Goal: Task Accomplishment & Management: Use online tool/utility

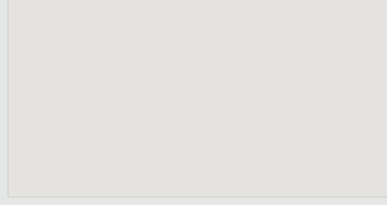
scroll to position [8228, 0]
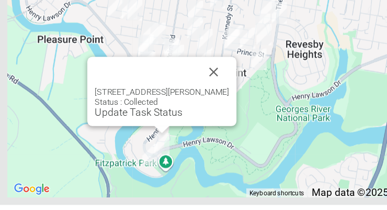
click at [189, 113] on button "Close" at bounding box center [176, 100] width 25 height 25
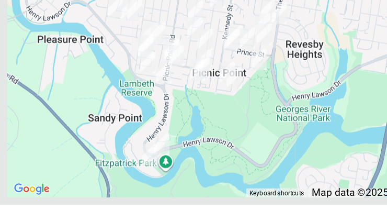
click at [197, 118] on img at bounding box center [193, 105] width 21 height 26
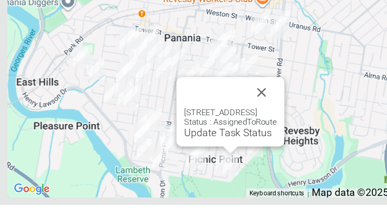
click at [228, 130] on button "Close" at bounding box center [215, 117] width 25 height 25
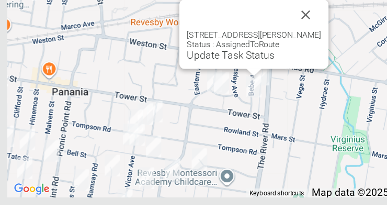
click at [252, 66] on button "Close" at bounding box center [252, 53] width 25 height 25
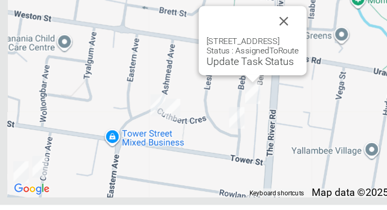
click at [246, 71] on button "Close" at bounding box center [233, 58] width 25 height 25
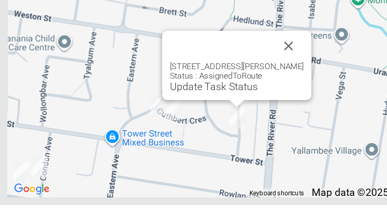
click at [179, 117] on link "Update Task Status" at bounding box center [176, 112] width 72 height 10
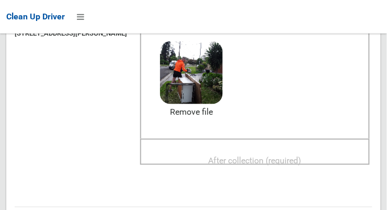
scroll to position [139, 0]
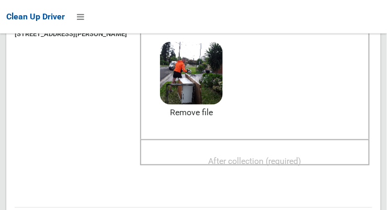
click at [221, 156] on span "After collection (required)" at bounding box center [255, 161] width 93 height 10
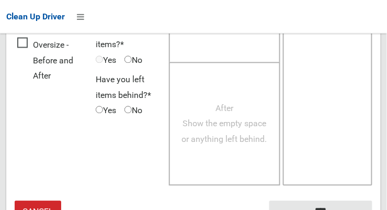
scroll to position [945, 0]
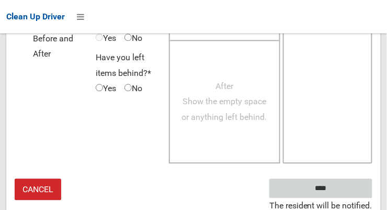
click at [336, 189] on input "****" at bounding box center [320, 187] width 103 height 19
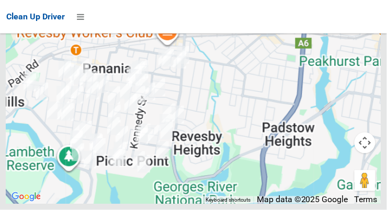
scroll to position [8166, 0]
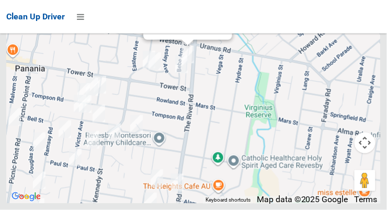
click at [180, 33] on link "Update Task Status" at bounding box center [186, 29] width 72 height 10
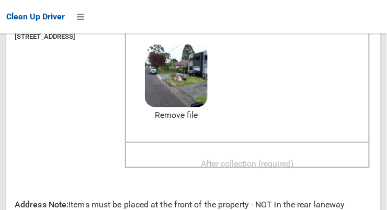
scroll to position [135, 0]
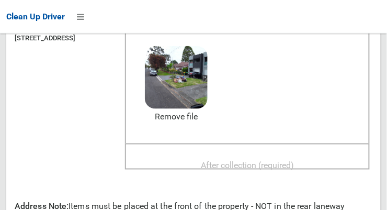
click at [211, 155] on div "After collection (required)" at bounding box center [247, 164] width 222 height 19
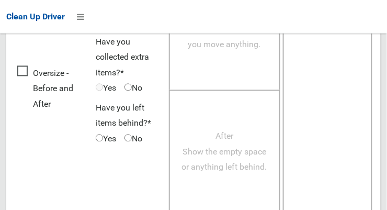
scroll to position [961, 0]
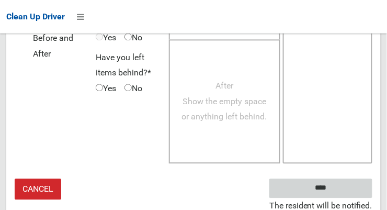
click at [343, 193] on input "****" at bounding box center [320, 187] width 103 height 19
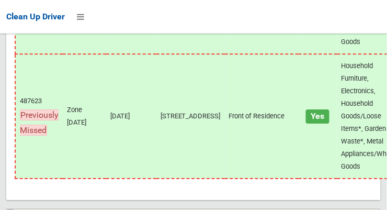
scroll to position [8228, 0]
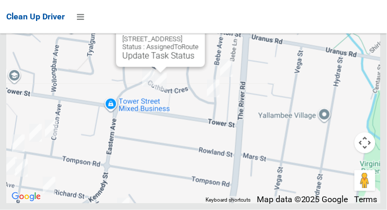
click at [199, 35] on button "Close" at bounding box center [186, 22] width 25 height 25
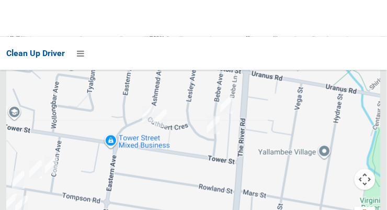
scroll to position [8228, 0]
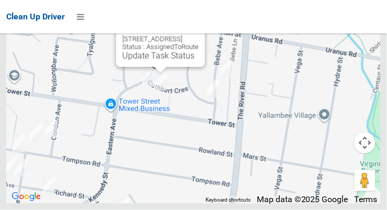
click at [143, 61] on div "11 Cuthbert Crescent, REVESBY NSW 2212 Status : AssignedToRoute Update Task Sta…" at bounding box center [160, 48] width 76 height 26
click at [148, 61] on link "Update Task Status" at bounding box center [158, 56] width 72 height 10
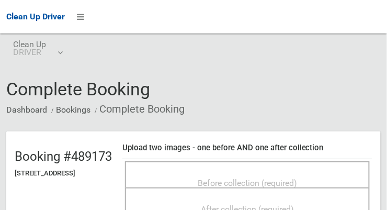
click at [219, 180] on span "Before collection (required)" at bounding box center [247, 183] width 99 height 10
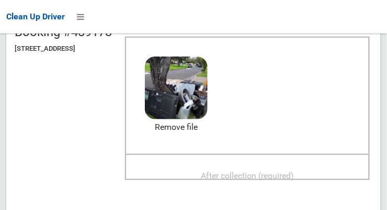
scroll to position [129, 0]
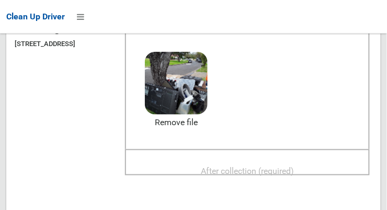
click at [231, 170] on span "After collection (required)" at bounding box center [247, 171] width 93 height 10
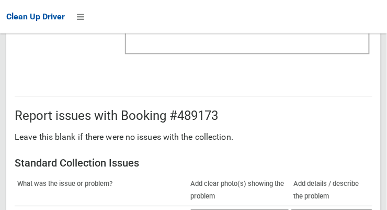
scroll to position [945, 0]
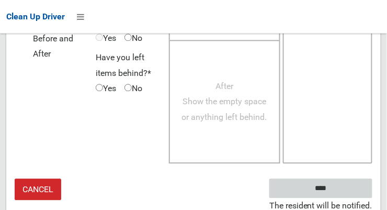
click at [336, 189] on input "****" at bounding box center [320, 187] width 103 height 19
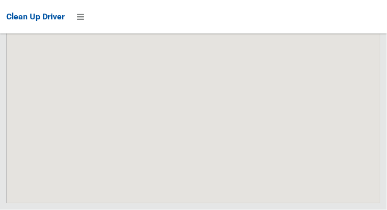
scroll to position [8228, 0]
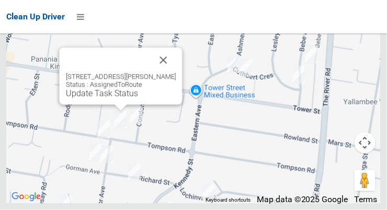
click at [169, 73] on button "Close" at bounding box center [163, 60] width 25 height 25
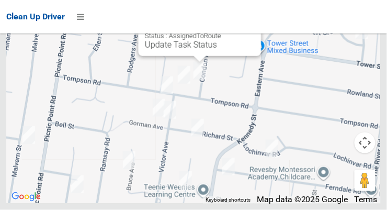
click at [193, 50] on link "Update Task Status" at bounding box center [181, 45] width 72 height 10
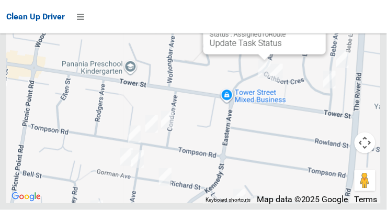
click at [253, 48] on link "Update Task Status" at bounding box center [246, 43] width 72 height 10
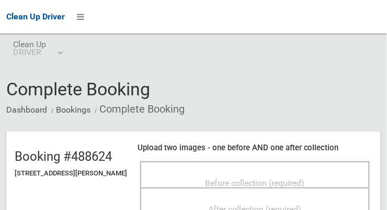
click at [212, 178] on span "Before collection (required)" at bounding box center [255, 183] width 99 height 10
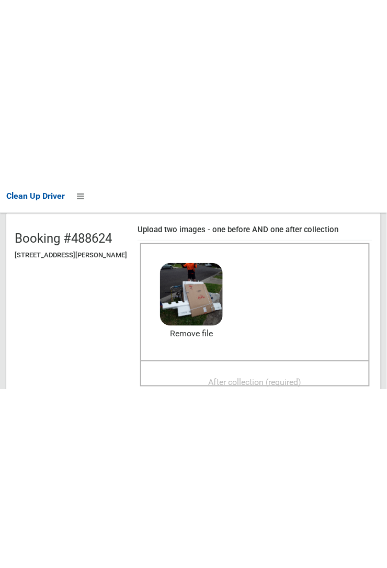
scroll to position [142, 0]
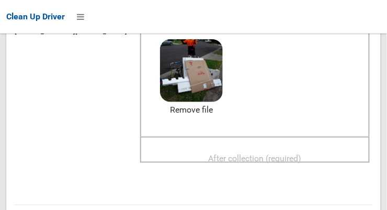
click at [215, 153] on span "After collection (required)" at bounding box center [255, 158] width 93 height 10
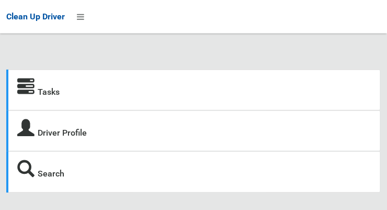
scroll to position [22, 0]
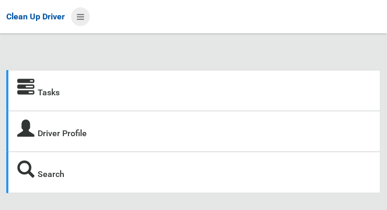
click at [82, 13] on icon at bounding box center [80, 17] width 7 height 18
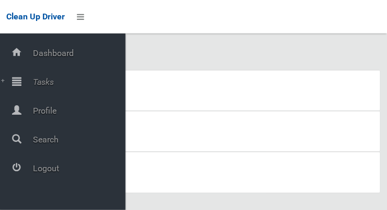
click at [72, 87] on span "Tasks" at bounding box center [78, 82] width 96 height 10
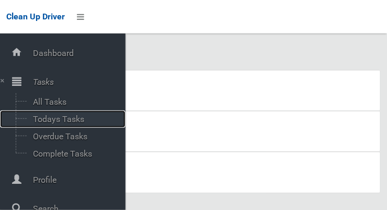
click at [84, 120] on span "Todays Tasks" at bounding box center [73, 119] width 87 height 10
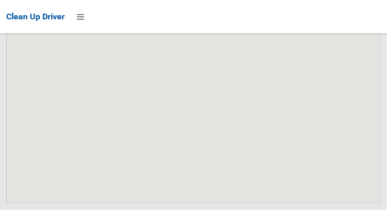
scroll to position [8228, 0]
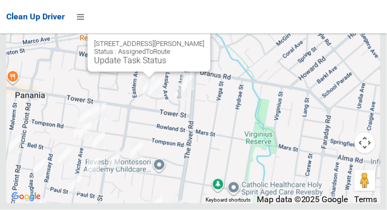
click at [143, 65] on link "Update Task Status" at bounding box center [130, 60] width 72 height 10
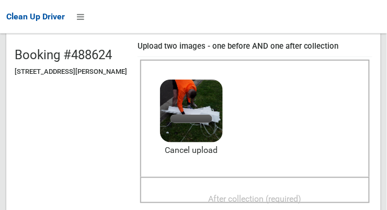
scroll to position [126, 0]
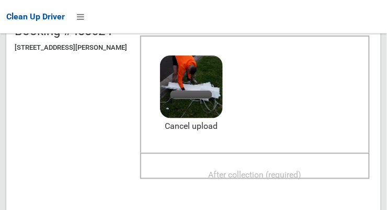
click at [244, 164] on div "After collection (required)" at bounding box center [255, 173] width 207 height 19
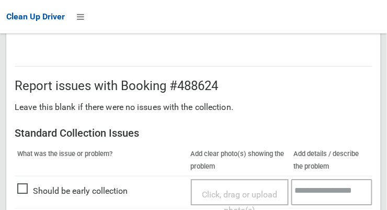
scroll to position [945, 0]
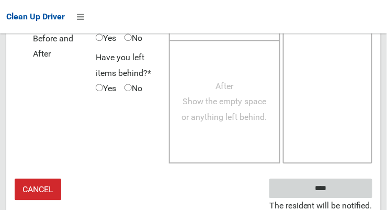
click at [336, 184] on input "****" at bounding box center [320, 187] width 103 height 19
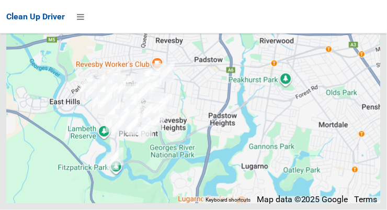
scroll to position [8228, 0]
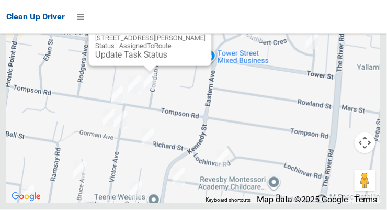
click at [206, 34] on button "Close" at bounding box center [192, 21] width 25 height 25
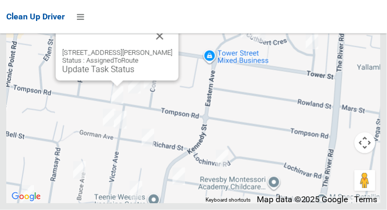
click at [168, 49] on button "Close" at bounding box center [159, 36] width 25 height 25
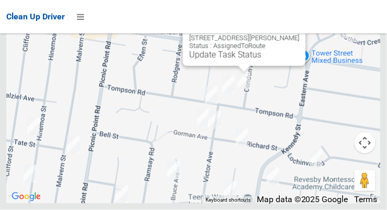
click at [222, 60] on link "Update Task Status" at bounding box center [225, 55] width 72 height 10
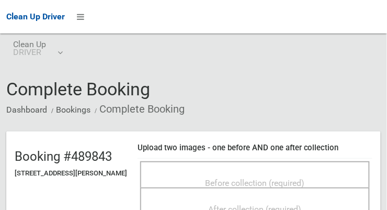
click at [216, 173] on div "Before collection (required)" at bounding box center [255, 182] width 207 height 19
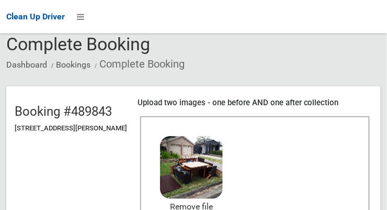
scroll to position [105, 0]
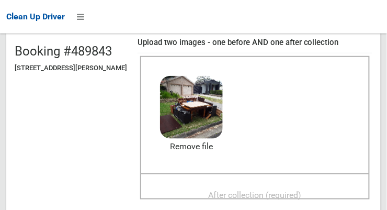
click at [286, 193] on span "After collection (required)" at bounding box center [255, 195] width 93 height 10
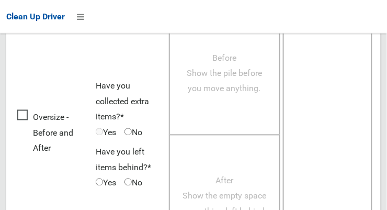
scroll to position [945, 0]
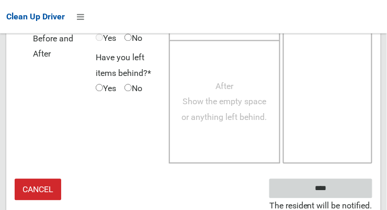
click at [341, 179] on input "****" at bounding box center [320, 187] width 103 height 19
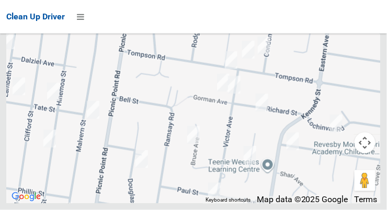
scroll to position [8228, 0]
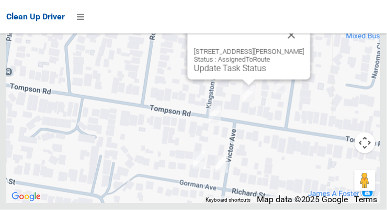
click at [295, 48] on button "Close" at bounding box center [291, 34] width 25 height 25
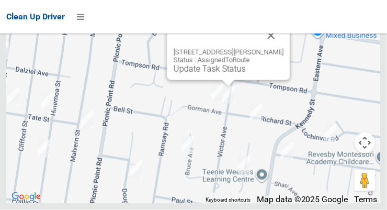
click at [276, 48] on button "Close" at bounding box center [271, 35] width 25 height 25
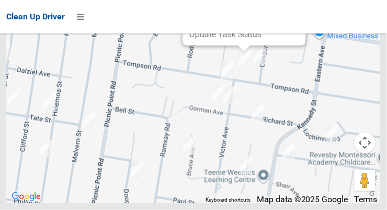
click at [226, 39] on link "Update Task Status" at bounding box center [225, 34] width 72 height 10
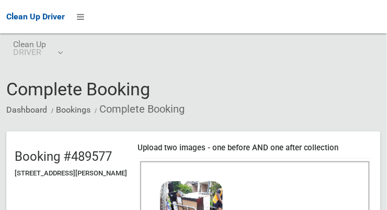
scroll to position [128, 0]
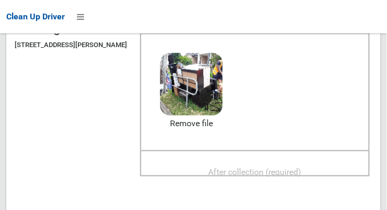
click at [232, 167] on span "After collection (required)" at bounding box center [255, 172] width 93 height 10
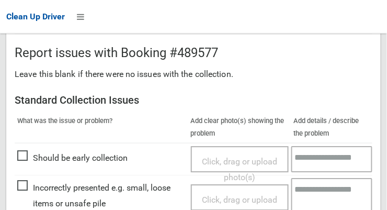
scroll to position [945, 0]
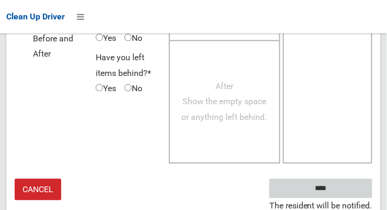
click at [336, 187] on input "****" at bounding box center [320, 187] width 103 height 19
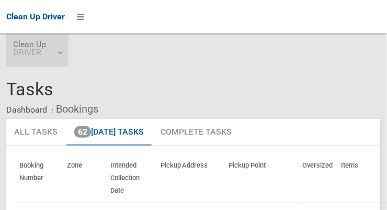
click at [22, 41] on span "Clean Up DRIVER" at bounding box center [37, 48] width 49 height 16
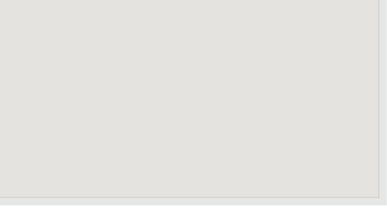
scroll to position [8228, 0]
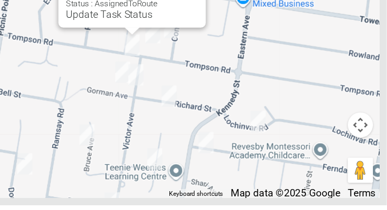
click at [161, 55] on link "Update Task Status" at bounding box center [156, 50] width 72 height 10
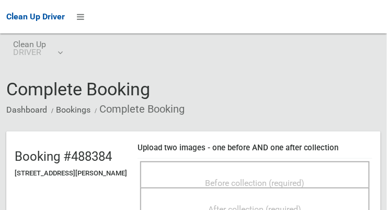
click at [181, 173] on div "Before collection (required)" at bounding box center [255, 182] width 207 height 19
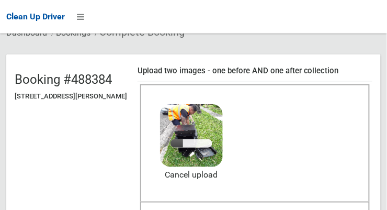
scroll to position [76, 0]
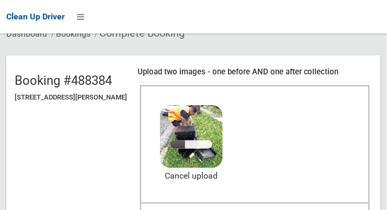
click at [221, 201] on div "Before collection (required) 5.2 MB 2025-10-0910.23.251939823484110512433.jpg C…" at bounding box center [255, 143] width 230 height 117
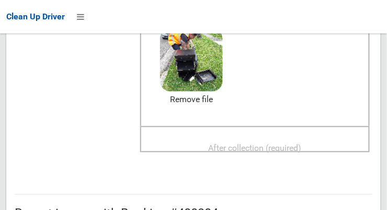
click at [242, 144] on span "After collection (required)" at bounding box center [255, 148] width 93 height 10
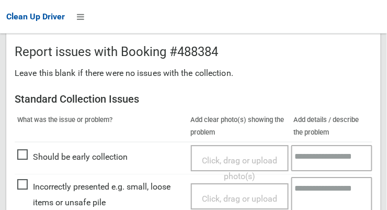
scroll to position [945, 0]
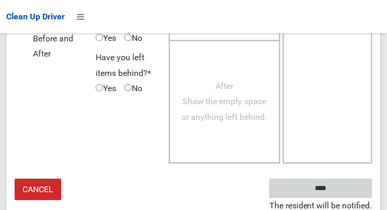
click at [336, 185] on input "****" at bounding box center [320, 187] width 103 height 19
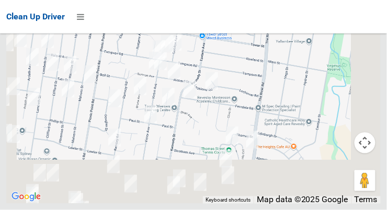
scroll to position [8224, 0]
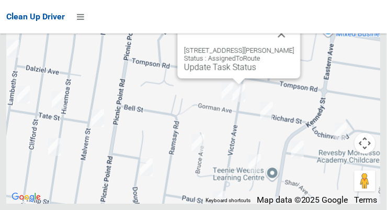
click at [236, 72] on link "Update Task Status" at bounding box center [220, 67] width 72 height 10
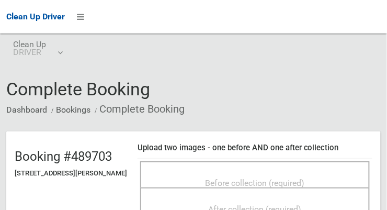
click at [242, 182] on span "Before collection (required)" at bounding box center [255, 183] width 99 height 10
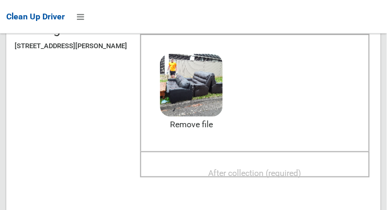
scroll to position [127, 0]
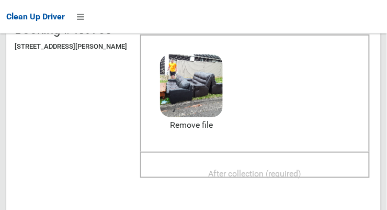
click at [214, 170] on span "After collection (required)" at bounding box center [255, 173] width 93 height 10
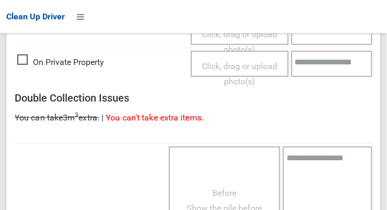
scroll to position [945, 0]
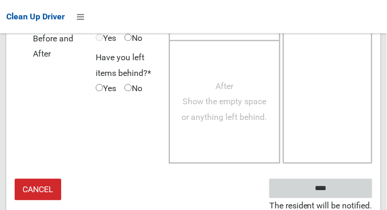
click at [336, 189] on input "****" at bounding box center [320, 187] width 103 height 19
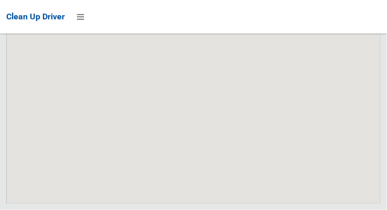
scroll to position [8228, 0]
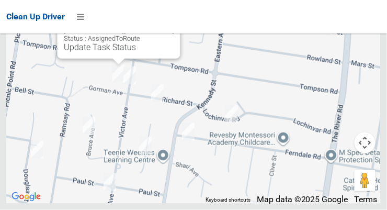
click at [111, 52] on link "Update Task Status" at bounding box center [100, 47] width 72 height 10
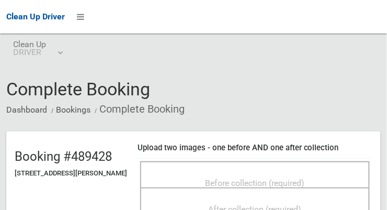
click at [216, 173] on div "Before collection (required)" at bounding box center [255, 182] width 207 height 19
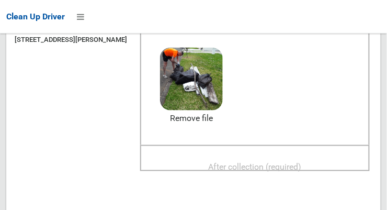
scroll to position [168, 0]
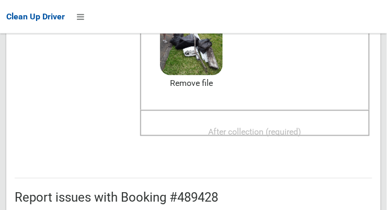
click at [230, 127] on span "After collection (required)" at bounding box center [255, 132] width 93 height 10
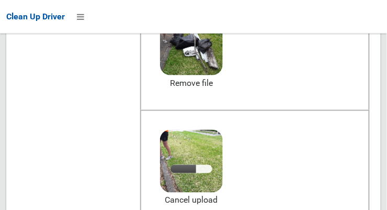
scroll to position [216, 0]
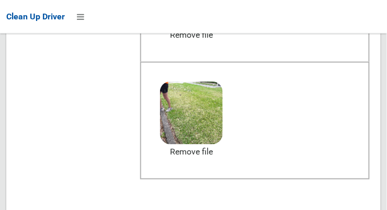
click at [353, 178] on div "After collection (required) 4 MB 2025-10-0910.29.444565914522339486045.jpg Chec…" at bounding box center [255, 121] width 230 height 118
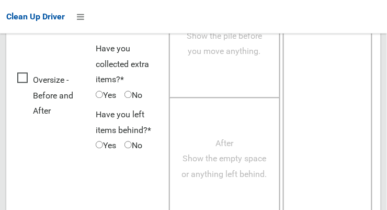
scroll to position [945, 0]
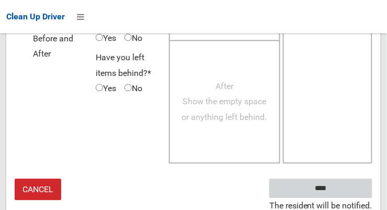
click at [336, 186] on input "****" at bounding box center [320, 187] width 103 height 19
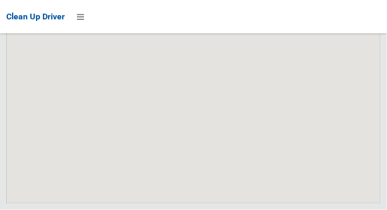
scroll to position [8228, 0]
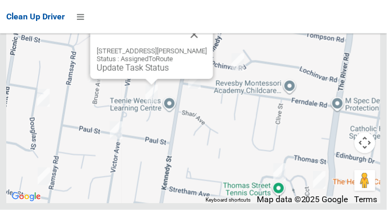
click at [196, 47] on button "Close" at bounding box center [194, 34] width 25 height 25
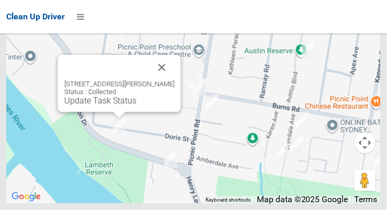
click at [175, 80] on button "Close" at bounding box center [162, 67] width 25 height 25
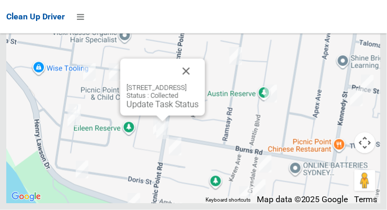
click at [199, 84] on button "Close" at bounding box center [186, 71] width 25 height 25
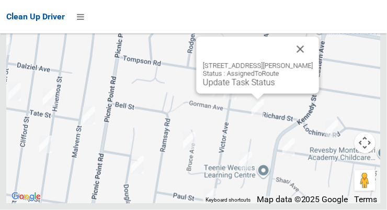
click at [236, 87] on link "Update Task Status" at bounding box center [239, 82] width 72 height 10
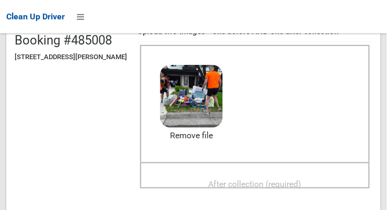
scroll to position [133, 0]
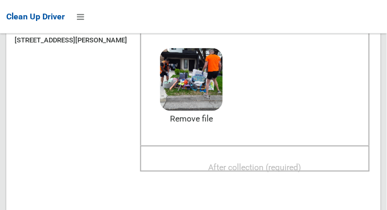
click at [202, 165] on div "After collection (required)" at bounding box center [255, 166] width 207 height 19
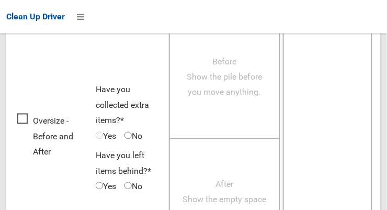
scroll to position [945, 0]
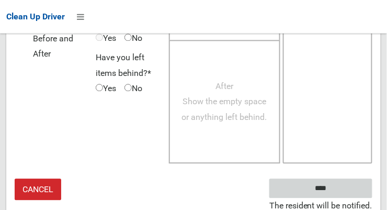
click at [345, 186] on input "****" at bounding box center [320, 187] width 103 height 19
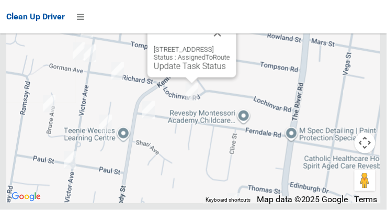
scroll to position [8228, 0]
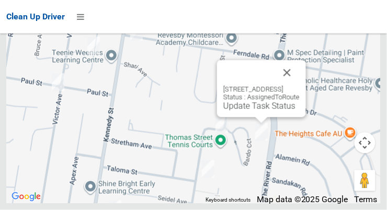
click at [300, 85] on button "Close" at bounding box center [287, 72] width 25 height 25
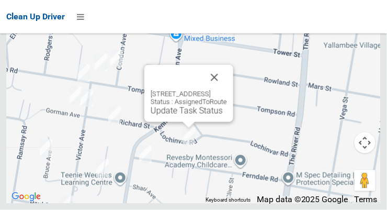
click at [183, 122] on div "43 Lochinvar Road, REVESBY NSW 2212 Status : AssignedToRoute Update Task Status" at bounding box center [188, 93] width 89 height 57
click at [174, 116] on link "Update Task Status" at bounding box center [187, 111] width 72 height 10
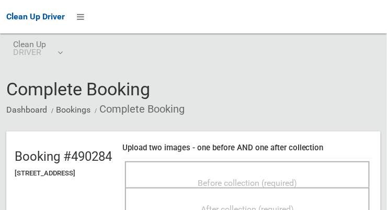
click at [228, 184] on span "Before collection (required)" at bounding box center [247, 183] width 99 height 10
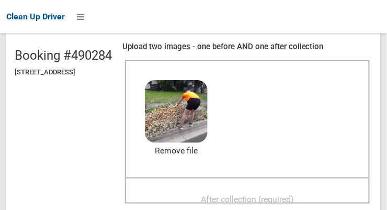
scroll to position [120, 0]
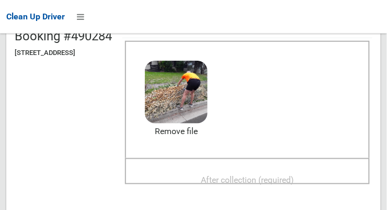
click at [235, 175] on span "After collection (required)" at bounding box center [247, 180] width 93 height 10
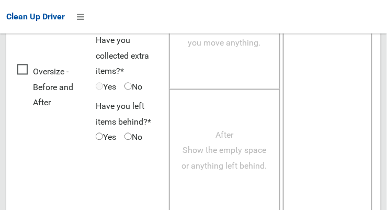
scroll to position [945, 0]
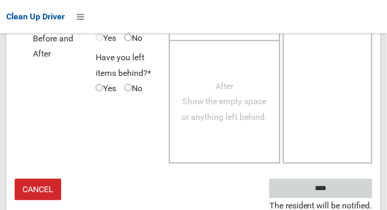
click at [336, 190] on input "****" at bounding box center [320, 187] width 103 height 19
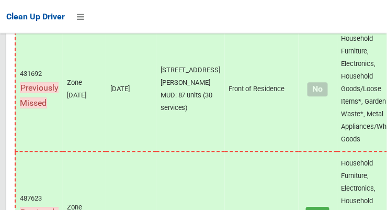
scroll to position [8228, 0]
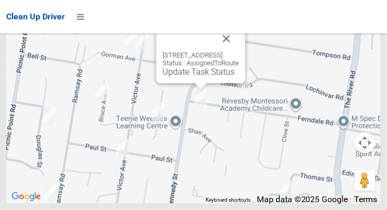
click at [239, 51] on button "Close" at bounding box center [226, 38] width 25 height 25
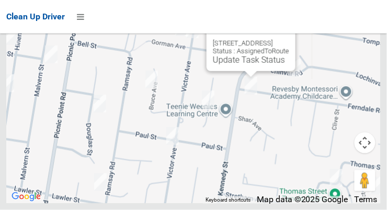
click at [238, 65] on link "Update Task Status" at bounding box center [249, 60] width 72 height 10
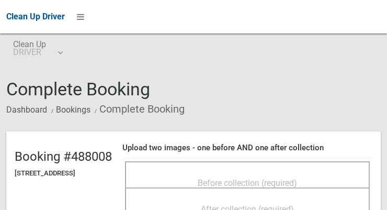
click at [234, 178] on span "Before collection (required)" at bounding box center [247, 183] width 99 height 10
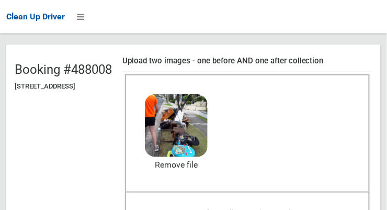
scroll to position [117, 0]
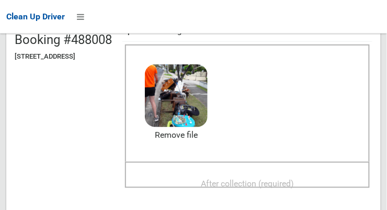
click at [294, 178] on span "After collection (required)" at bounding box center [247, 183] width 93 height 10
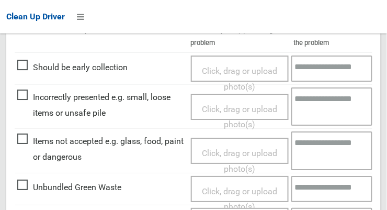
scroll to position [945, 0]
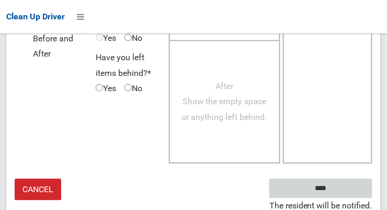
click at [336, 191] on input "****" at bounding box center [320, 187] width 103 height 19
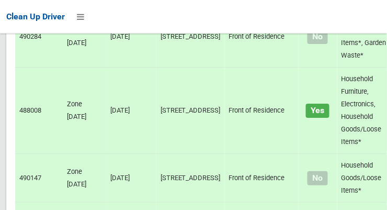
scroll to position [8228, 0]
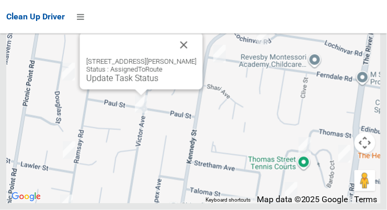
click at [196, 58] on button "Close" at bounding box center [184, 44] width 25 height 25
click at [137, 83] on link "Update Task Status" at bounding box center [122, 78] width 72 height 10
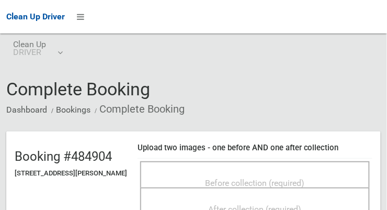
click at [219, 178] on span "Before collection (required)" at bounding box center [255, 183] width 99 height 10
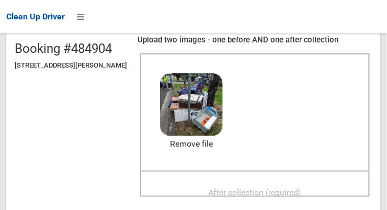
scroll to position [146, 0]
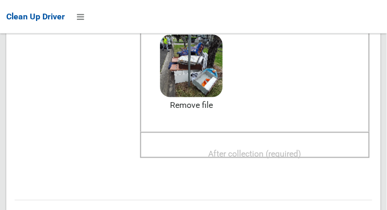
click at [217, 149] on span "After collection (required)" at bounding box center [255, 154] width 93 height 10
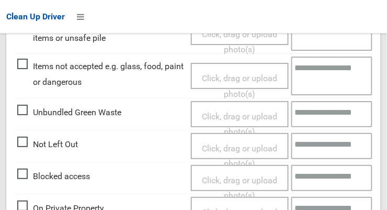
scroll to position [945, 0]
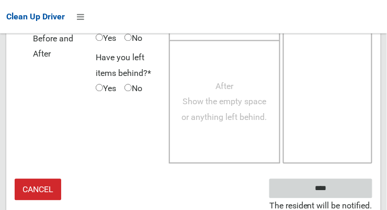
click at [342, 184] on input "****" at bounding box center [320, 187] width 103 height 19
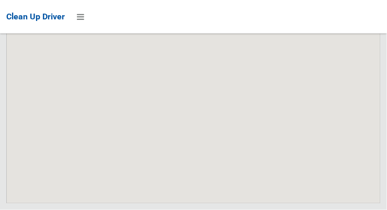
scroll to position [8228, 0]
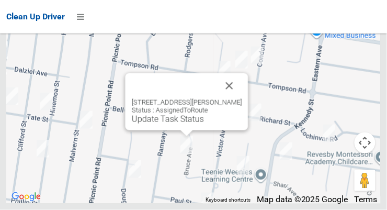
click at [230, 98] on button "Close" at bounding box center [229, 85] width 25 height 25
click at [173, 124] on link "Update Task Status" at bounding box center [168, 119] width 72 height 10
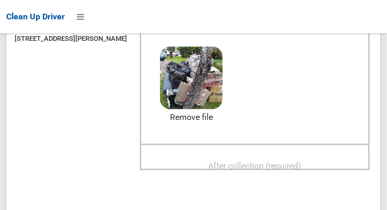
scroll to position [130, 0]
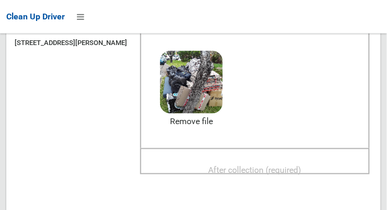
click at [217, 165] on span "After collection (required)" at bounding box center [255, 170] width 93 height 10
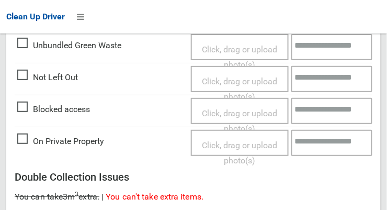
scroll to position [945, 0]
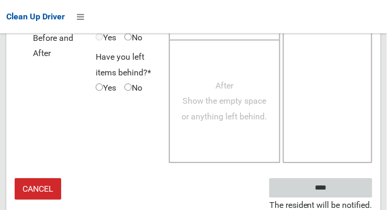
click at [341, 186] on input "****" at bounding box center [320, 187] width 103 height 19
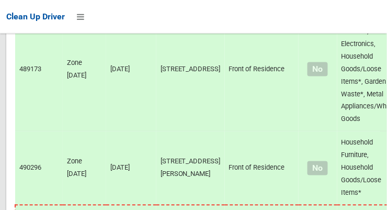
scroll to position [8228, 0]
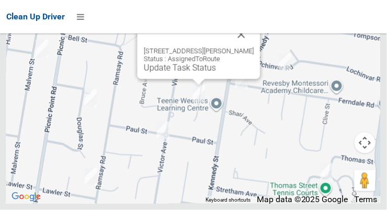
click at [183, 73] on link "Update Task Status" at bounding box center [180, 68] width 72 height 10
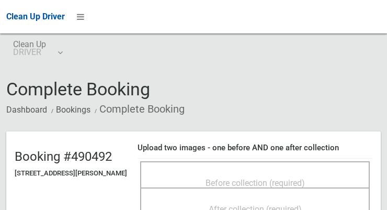
click at [198, 162] on div "Before collection (required)" at bounding box center [255, 174] width 230 height 26
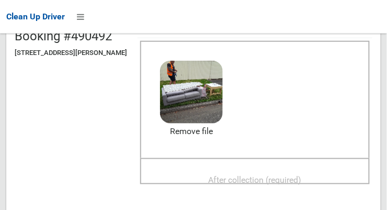
scroll to position [121, 0]
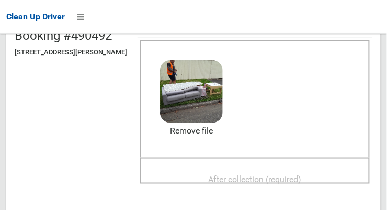
click at [231, 174] on span "After collection (required)" at bounding box center [255, 179] width 93 height 10
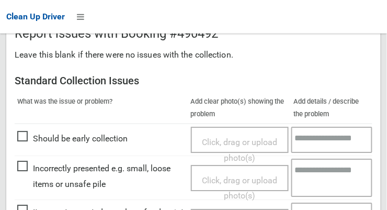
scroll to position [945, 0]
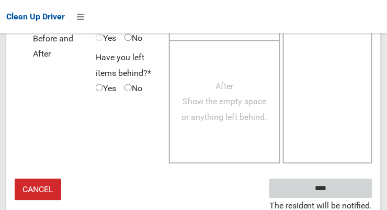
click at [341, 179] on input "****" at bounding box center [320, 187] width 103 height 19
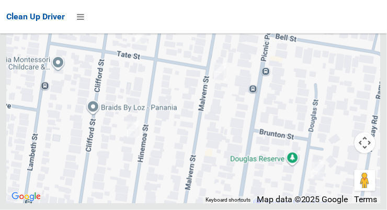
scroll to position [8228, 0]
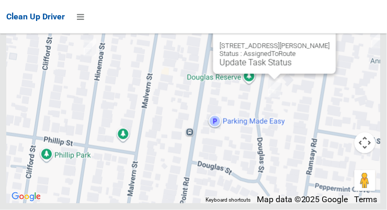
click at [247, 67] on link "Update Task Status" at bounding box center [256, 63] width 72 height 10
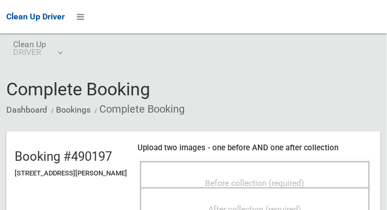
click at [237, 178] on span "Before collection (required)" at bounding box center [255, 183] width 99 height 10
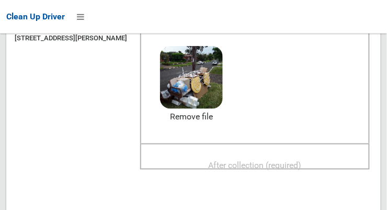
scroll to position [139, 0]
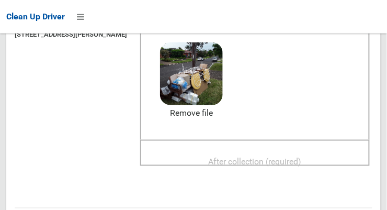
click at [224, 151] on div "After collection (required)" at bounding box center [255, 160] width 207 height 19
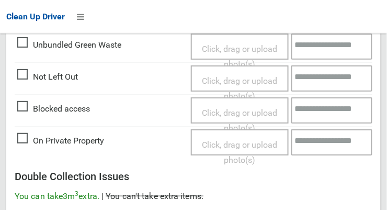
scroll to position [945, 0]
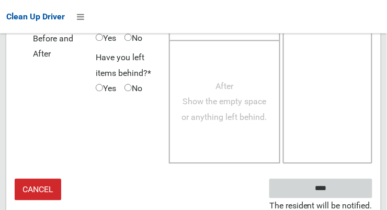
click at [336, 187] on input "****" at bounding box center [320, 187] width 103 height 19
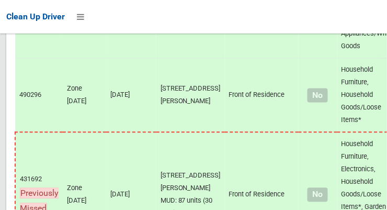
scroll to position [8228, 0]
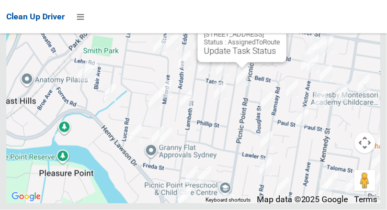
click at [280, 30] on button "Close" at bounding box center [267, 17] width 25 height 25
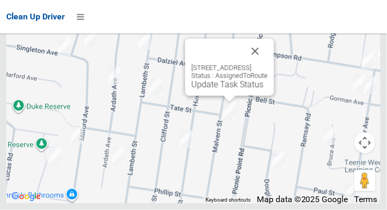
click at [221, 89] on link "Update Task Status" at bounding box center [227, 84] width 72 height 10
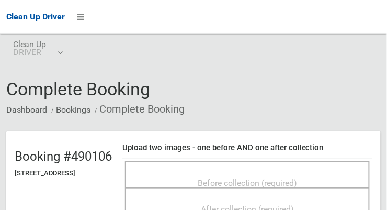
click at [217, 178] on span "Before collection (required)" at bounding box center [247, 183] width 99 height 10
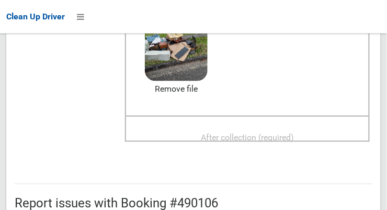
scroll to position [160, 0]
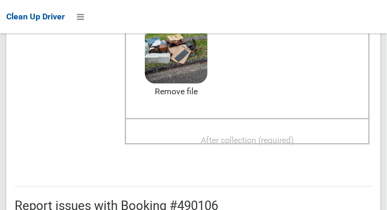
click at [240, 135] on span "After collection (required)" at bounding box center [247, 140] width 93 height 10
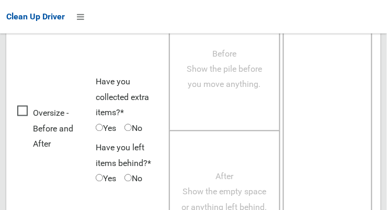
scroll to position [945, 0]
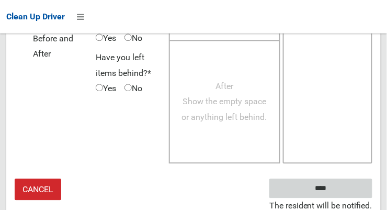
click at [336, 192] on input "****" at bounding box center [320, 187] width 103 height 19
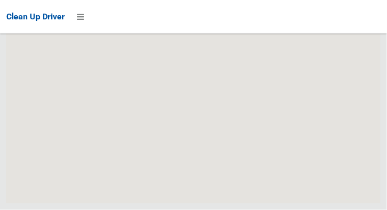
scroll to position [8228, 0]
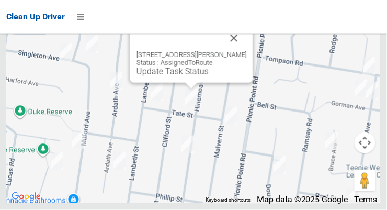
click at [235, 51] on button "Close" at bounding box center [234, 38] width 25 height 25
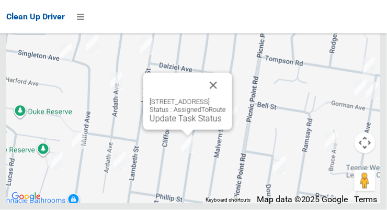
click at [226, 98] on button "Close" at bounding box center [213, 85] width 25 height 25
click at [166, 123] on link "Update Task Status" at bounding box center [186, 118] width 72 height 10
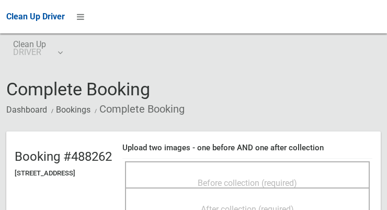
click at [186, 178] on div "Before collection (required)" at bounding box center [247, 182] width 222 height 19
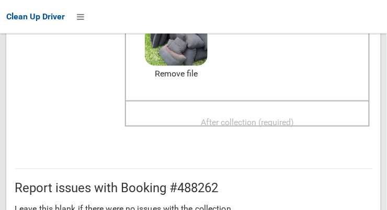
scroll to position [186, 0]
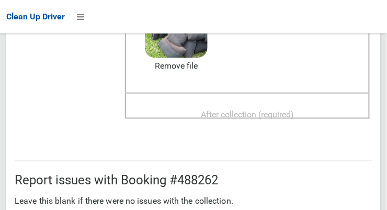
click at [290, 115] on span "After collection (required)" at bounding box center [247, 114] width 93 height 10
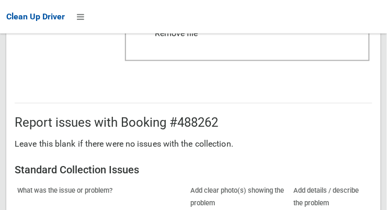
scroll to position [945, 0]
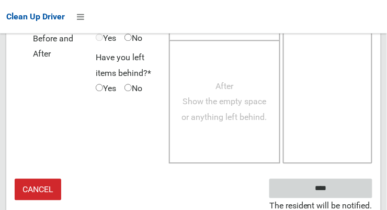
click at [336, 190] on input "****" at bounding box center [320, 187] width 103 height 19
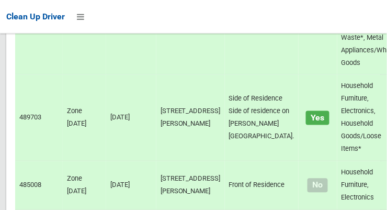
scroll to position [8228, 0]
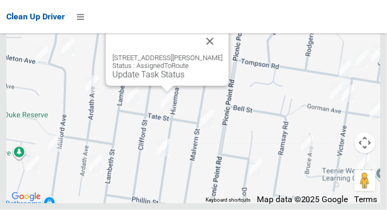
click at [212, 54] on button "Close" at bounding box center [210, 41] width 25 height 25
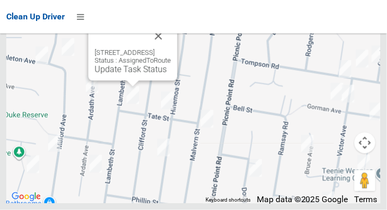
click at [127, 81] on div "61 Lambeth Street, PANANIA NSW 2213 Status : AssignedToRoute Update Task Status" at bounding box center [132, 52] width 89 height 57
click at [132, 74] on link "Update Task Status" at bounding box center [131, 69] width 72 height 10
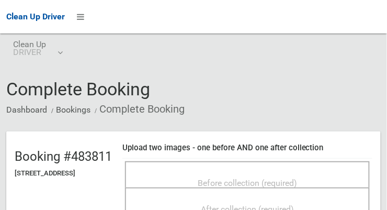
click at [223, 173] on div "Before collection (required)" at bounding box center [247, 182] width 222 height 19
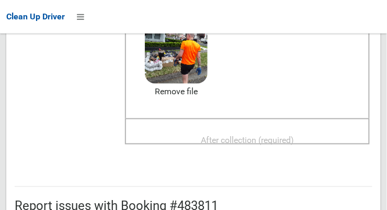
scroll to position [160, 0]
click at [247, 135] on span "After collection (required)" at bounding box center [247, 140] width 93 height 10
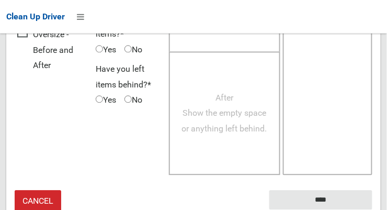
scroll to position [934, 0]
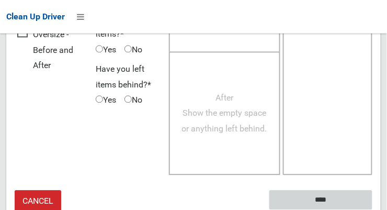
click at [336, 196] on input "****" at bounding box center [320, 199] width 103 height 19
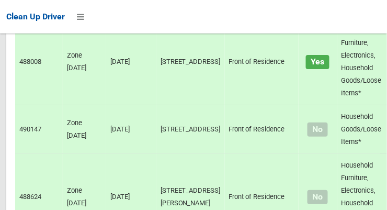
scroll to position [8228, 0]
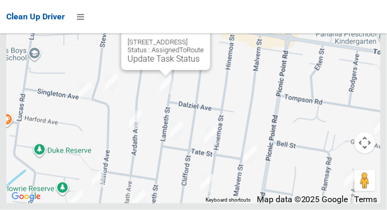
click at [155, 64] on link "Update Task Status" at bounding box center [164, 59] width 72 height 10
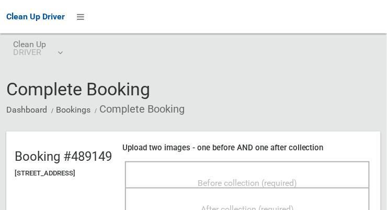
click at [226, 178] on span "Before collection (required)" at bounding box center [247, 183] width 99 height 10
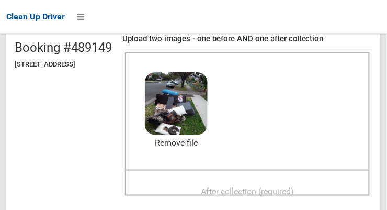
scroll to position [120, 0]
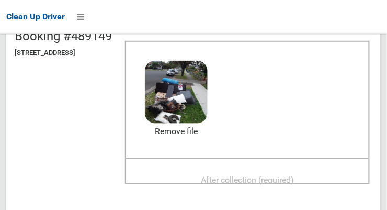
click at [222, 176] on span "After collection (required)" at bounding box center [247, 180] width 93 height 10
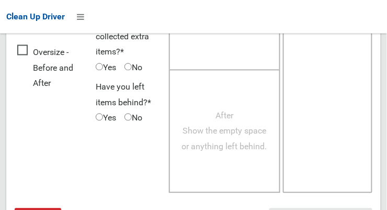
scroll to position [945, 0]
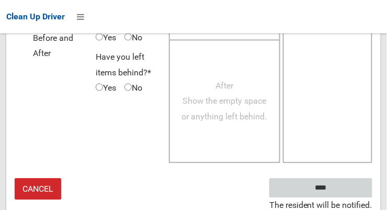
click at [336, 185] on input "****" at bounding box center [320, 187] width 103 height 19
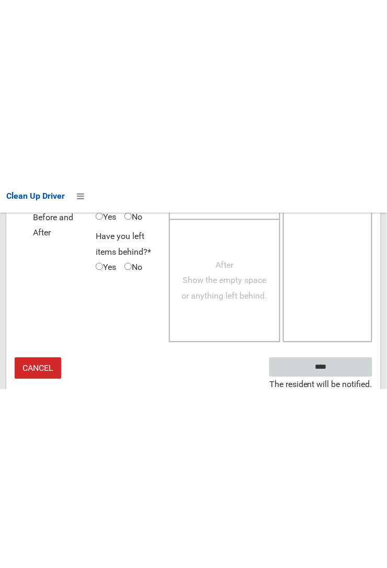
scroll to position [610, 0]
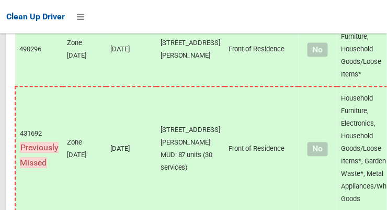
scroll to position [8228, 0]
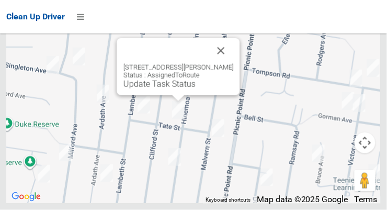
click at [163, 89] on div "14 Tate Street, PANANIA NSW 2213 Status : AssignedToRoute Update Task Status" at bounding box center [178, 76] width 110 height 26
click at [181, 89] on div "14 Tate Street, PANANIA NSW 2213 Status : AssignedToRoute Update Task Status" at bounding box center [178, 76] width 110 height 26
click at [184, 89] on div "14 Tate Street, PANANIA NSW 2213 Status : AssignedToRoute Update Task Status" at bounding box center [178, 76] width 110 height 26
click at [172, 89] on link "Update Task Status" at bounding box center [159, 84] width 72 height 10
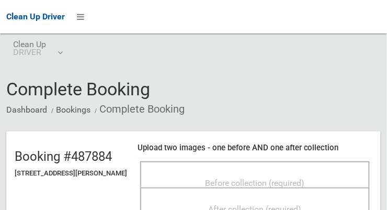
click at [191, 173] on div "Before collection (required)" at bounding box center [255, 182] width 207 height 19
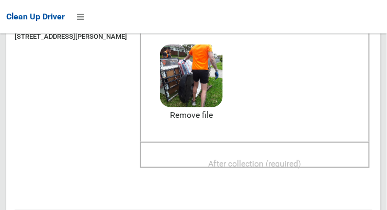
scroll to position [137, 0]
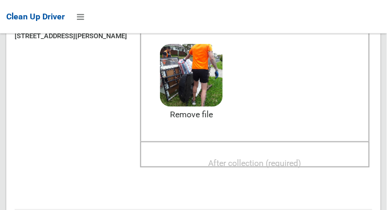
click at [216, 158] on span "After collection (required)" at bounding box center [255, 163] width 93 height 10
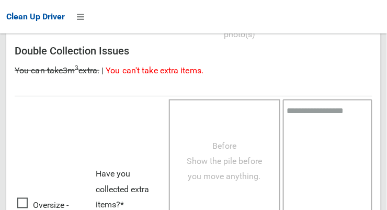
scroll to position [945, 0]
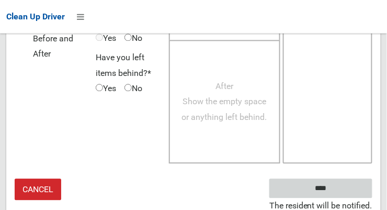
click at [336, 186] on input "****" at bounding box center [320, 187] width 103 height 19
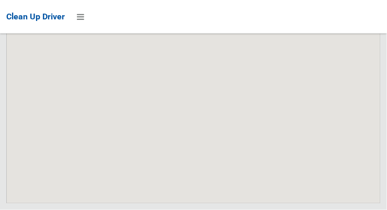
scroll to position [8228, 0]
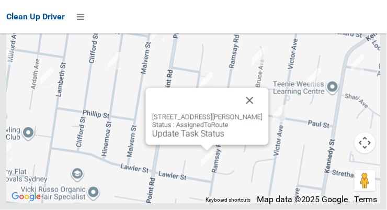
click at [248, 113] on button "Close" at bounding box center [249, 100] width 25 height 25
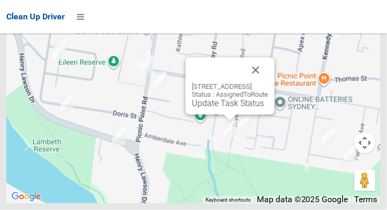
click at [268, 83] on button "Close" at bounding box center [255, 70] width 25 height 25
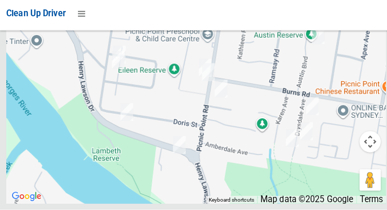
scroll to position [8228, 0]
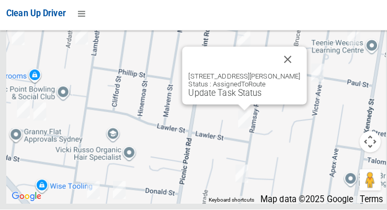
click at [232, 100] on link "Update Task Status" at bounding box center [222, 95] width 72 height 10
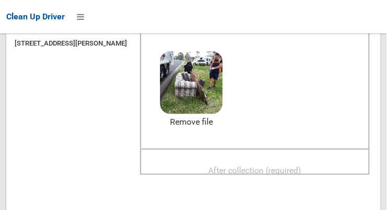
scroll to position [132, 0]
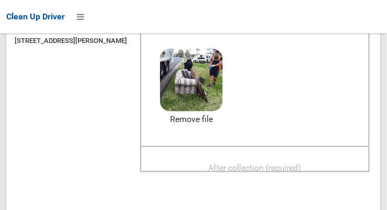
click at [211, 163] on span "After collection (required)" at bounding box center [255, 168] width 93 height 10
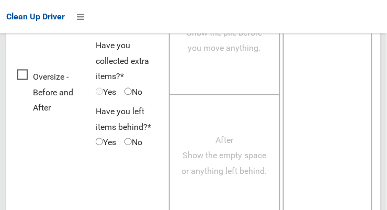
scroll to position [945, 0]
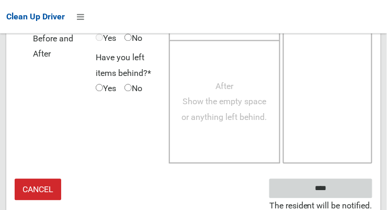
click at [336, 187] on input "****" at bounding box center [320, 187] width 103 height 19
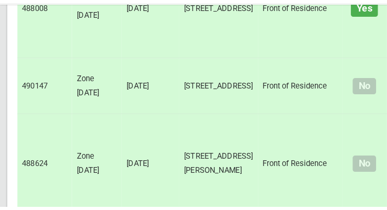
scroll to position [8228, 0]
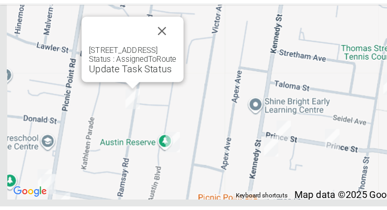
click at [154, 70] on button "Close" at bounding box center [141, 56] width 25 height 25
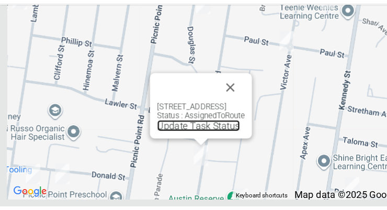
click at [159, 144] on link "Update Task Status" at bounding box center [173, 139] width 72 height 10
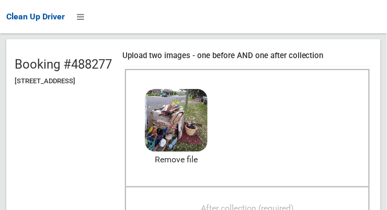
scroll to position [106, 0]
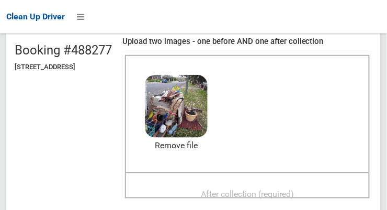
click at [283, 189] on span "After collection (required)" at bounding box center [247, 194] width 93 height 10
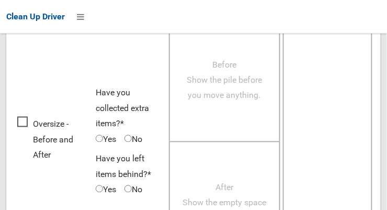
scroll to position [945, 0]
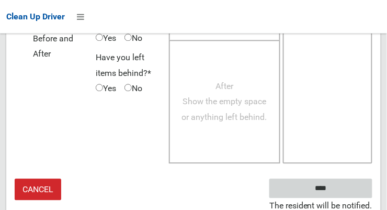
click at [345, 188] on input "****" at bounding box center [320, 187] width 103 height 19
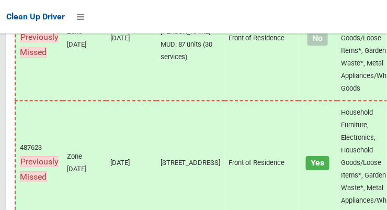
scroll to position [8228, 0]
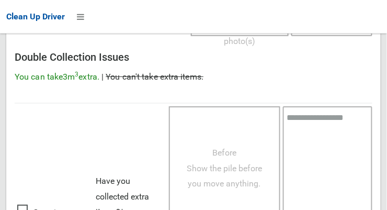
scroll to position [574, 0]
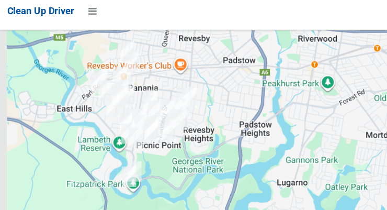
scroll to position [8251, 0]
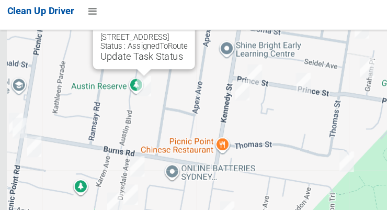
click at [117, 61] on div "18 Austin Boulevard, PICNIC POINT NSW 2213 Status : AssignedToRoute Update Task…" at bounding box center [125, 38] width 89 height 57
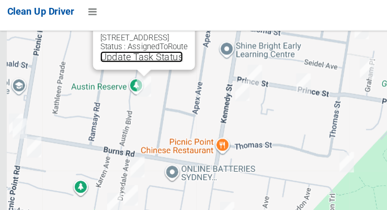
click at [104, 56] on link "Update Task Status" at bounding box center [123, 56] width 72 height 10
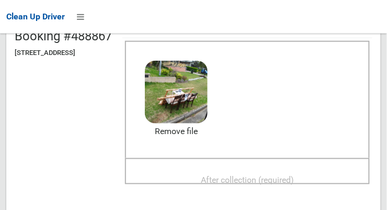
scroll to position [145, 0]
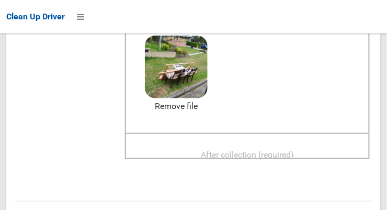
click at [230, 154] on span "After collection (required)" at bounding box center [247, 155] width 93 height 10
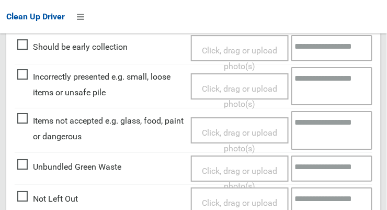
scroll to position [945, 0]
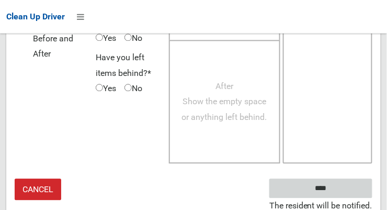
click at [336, 193] on input "****" at bounding box center [320, 187] width 103 height 19
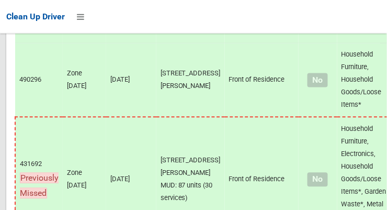
scroll to position [8228, 0]
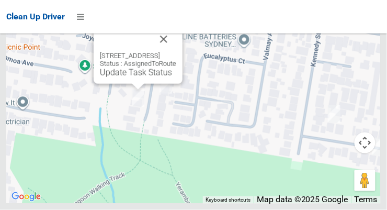
click at [176, 52] on button "Close" at bounding box center [163, 39] width 25 height 25
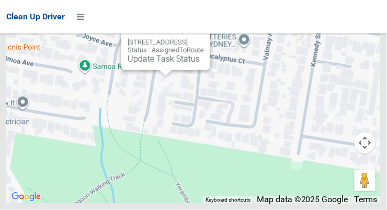
click at [204, 38] on button "Close" at bounding box center [191, 25] width 25 height 25
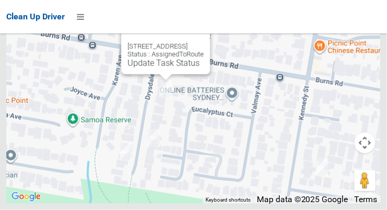
click at [141, 68] on link "Update Task Status" at bounding box center [164, 63] width 72 height 10
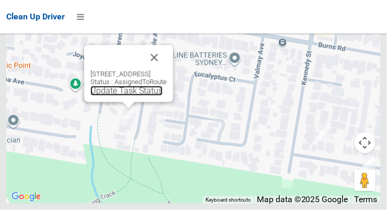
click at [120, 96] on link "Update Task Status" at bounding box center [126, 91] width 72 height 10
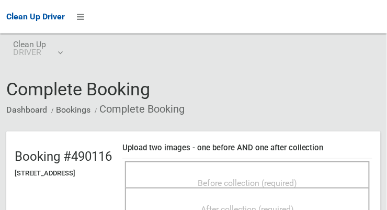
click at [205, 173] on div "Before collection (required)" at bounding box center [247, 182] width 222 height 19
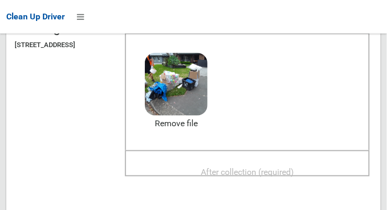
scroll to position [128, 0]
click at [230, 167] on span "After collection (required)" at bounding box center [247, 172] width 93 height 10
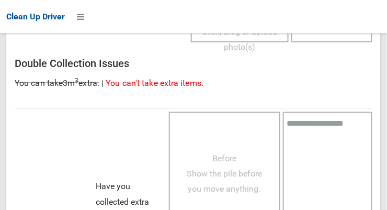
scroll to position [945, 0]
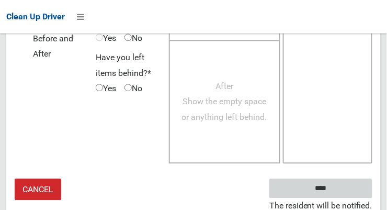
click at [334, 184] on input "****" at bounding box center [320, 187] width 103 height 19
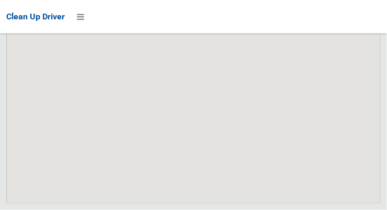
scroll to position [8228, 0]
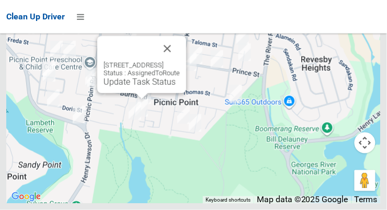
click at [128, 87] on link "Update Task Status" at bounding box center [140, 82] width 72 height 10
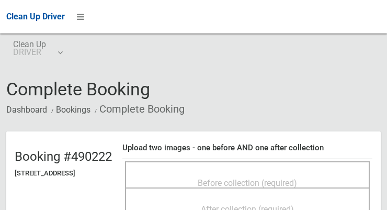
click at [219, 181] on span "Before collection (required)" at bounding box center [247, 183] width 99 height 10
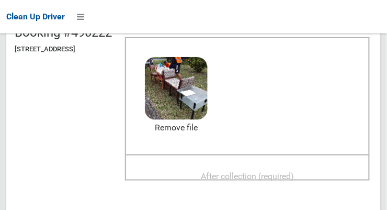
scroll to position [124, 0]
click at [243, 171] on span "After collection (required)" at bounding box center [247, 176] width 93 height 10
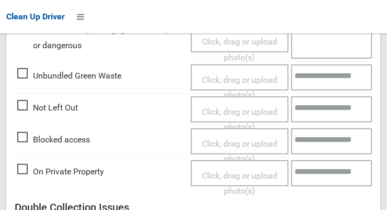
scroll to position [945, 0]
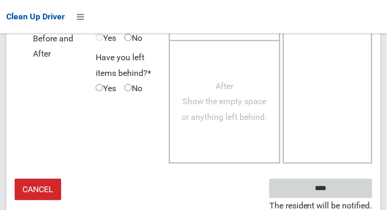
click at [336, 184] on input "****" at bounding box center [320, 187] width 103 height 19
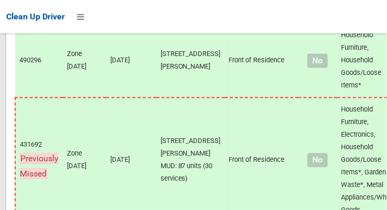
scroll to position [8228, 0]
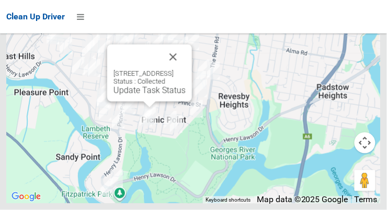
click at [186, 66] on button "Close" at bounding box center [173, 56] width 25 height 25
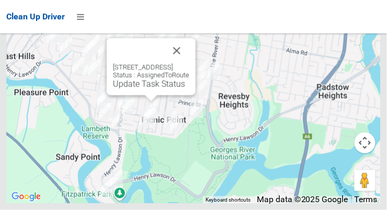
click at [146, 89] on div "5 Drysdale Avenue, PICNIC POINT NSW 2213 Status : AssignedToRoute Update Task S…" at bounding box center [151, 76] width 76 height 26
click at [135, 89] on link "Update Task Status" at bounding box center [149, 84] width 72 height 10
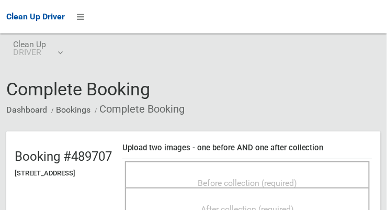
click at [258, 173] on div "Before collection (required)" at bounding box center [247, 182] width 222 height 19
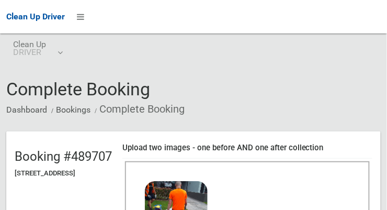
scroll to position [105, 0]
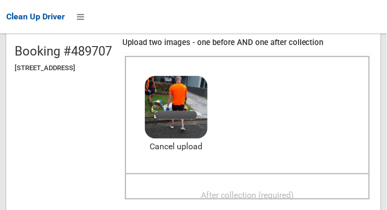
click at [254, 190] on span "After collection (required)" at bounding box center [247, 195] width 93 height 10
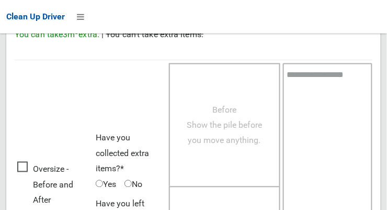
scroll to position [945, 0]
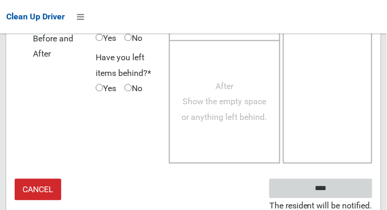
click at [340, 182] on input "****" at bounding box center [320, 187] width 103 height 19
